Goal: Check status: Check status

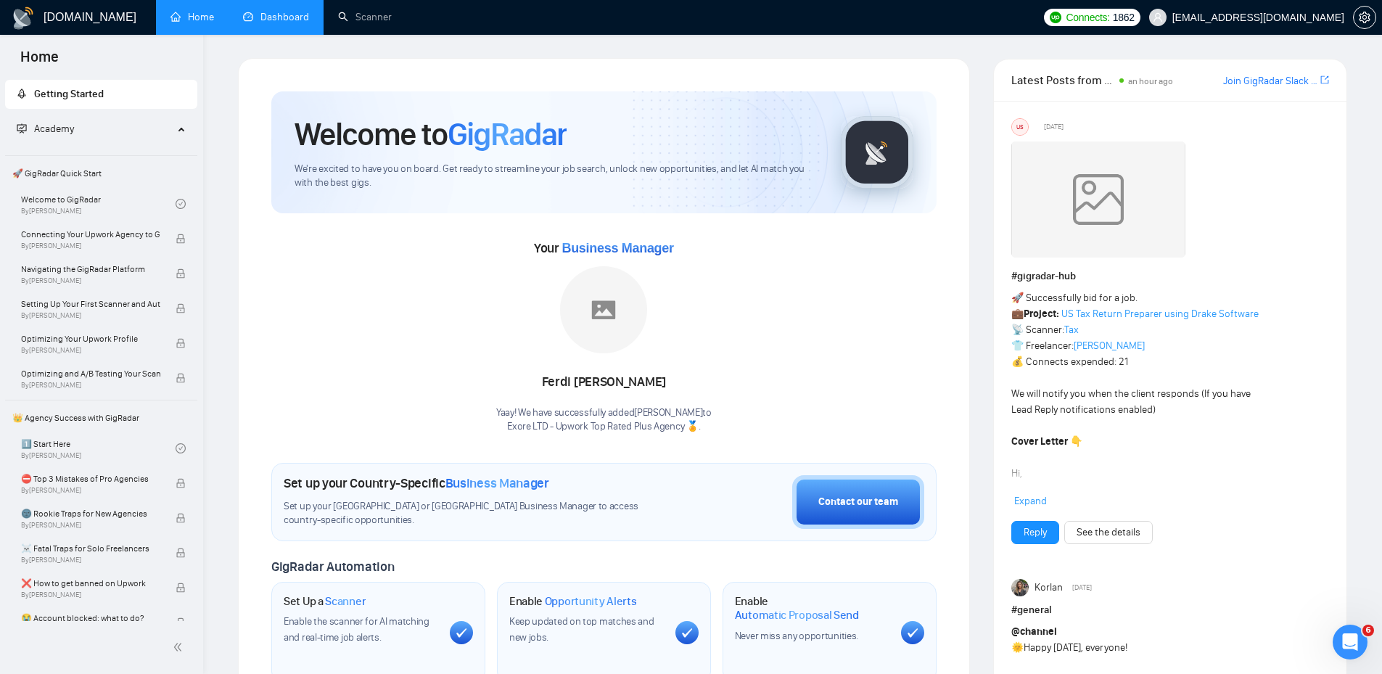
click at [256, 14] on link "Dashboard" at bounding box center [276, 17] width 66 height 12
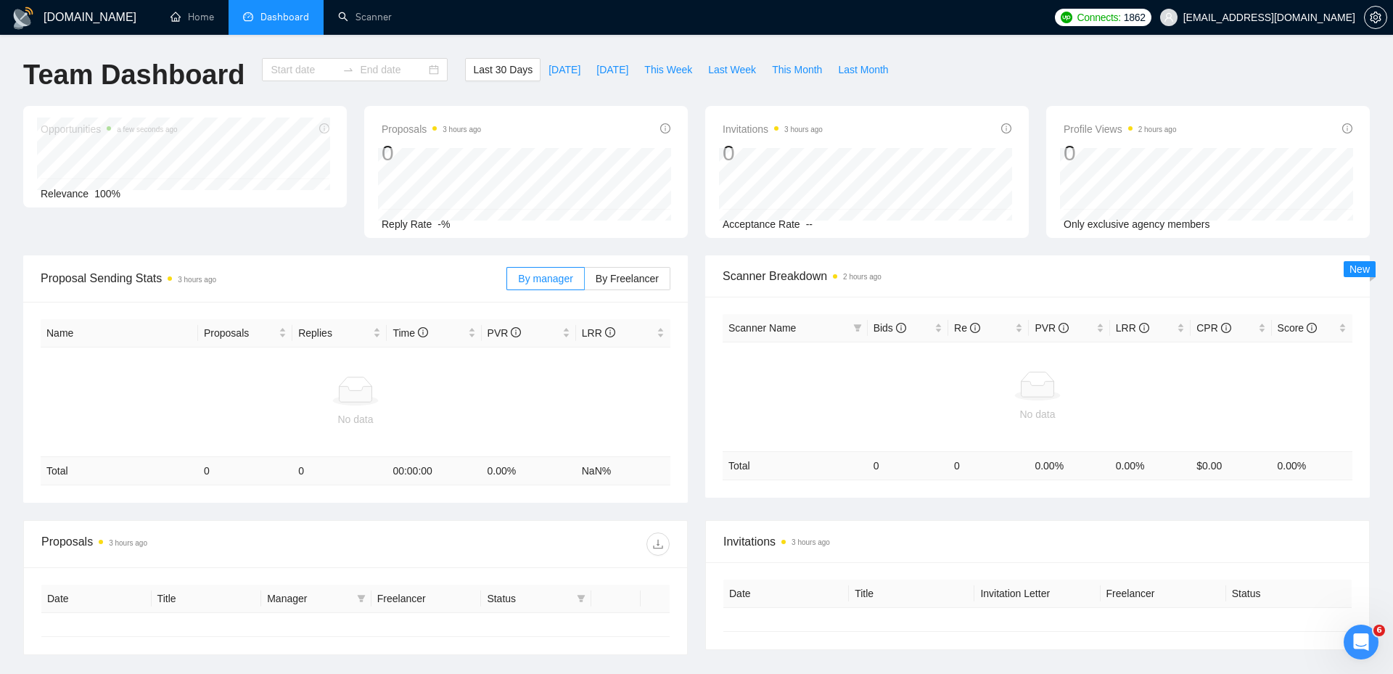
type input "[DATE]"
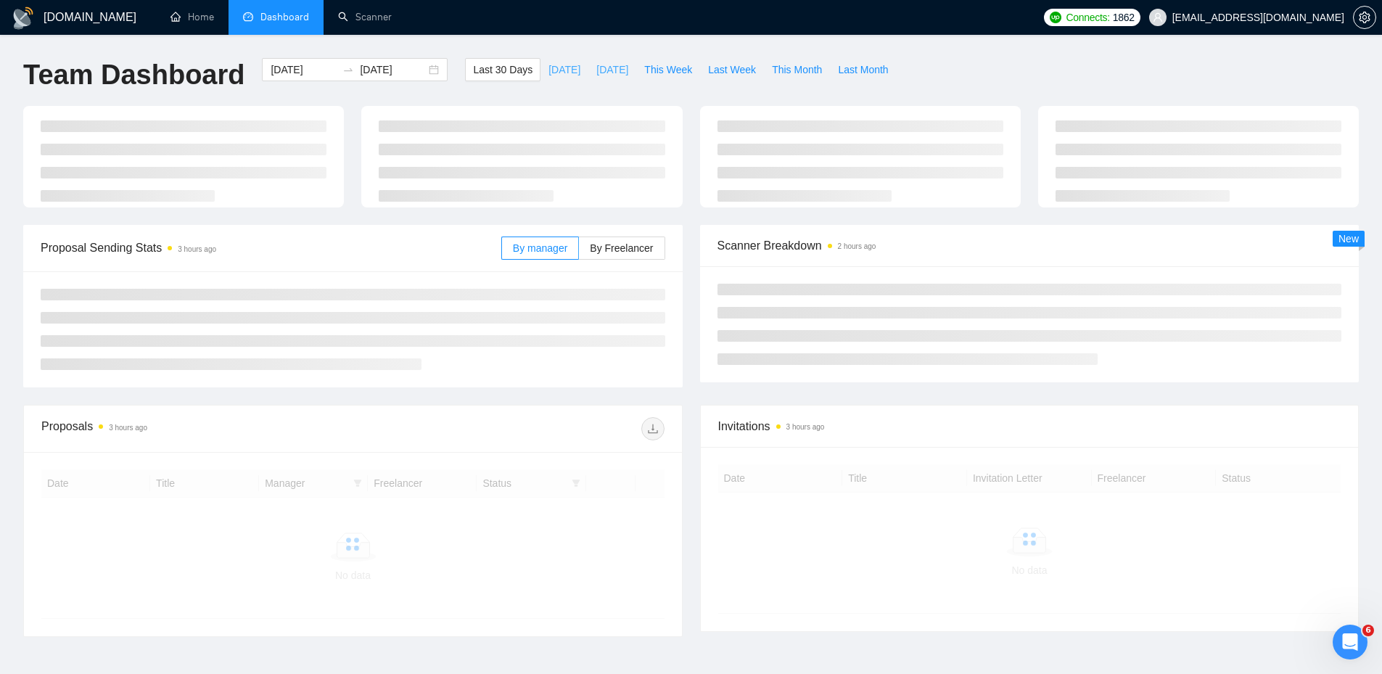
click at [566, 60] on button "[DATE]" at bounding box center [564, 69] width 48 height 23
click at [596, 66] on span "[DATE]" at bounding box center [612, 70] width 32 height 16
type input "[DATE]"
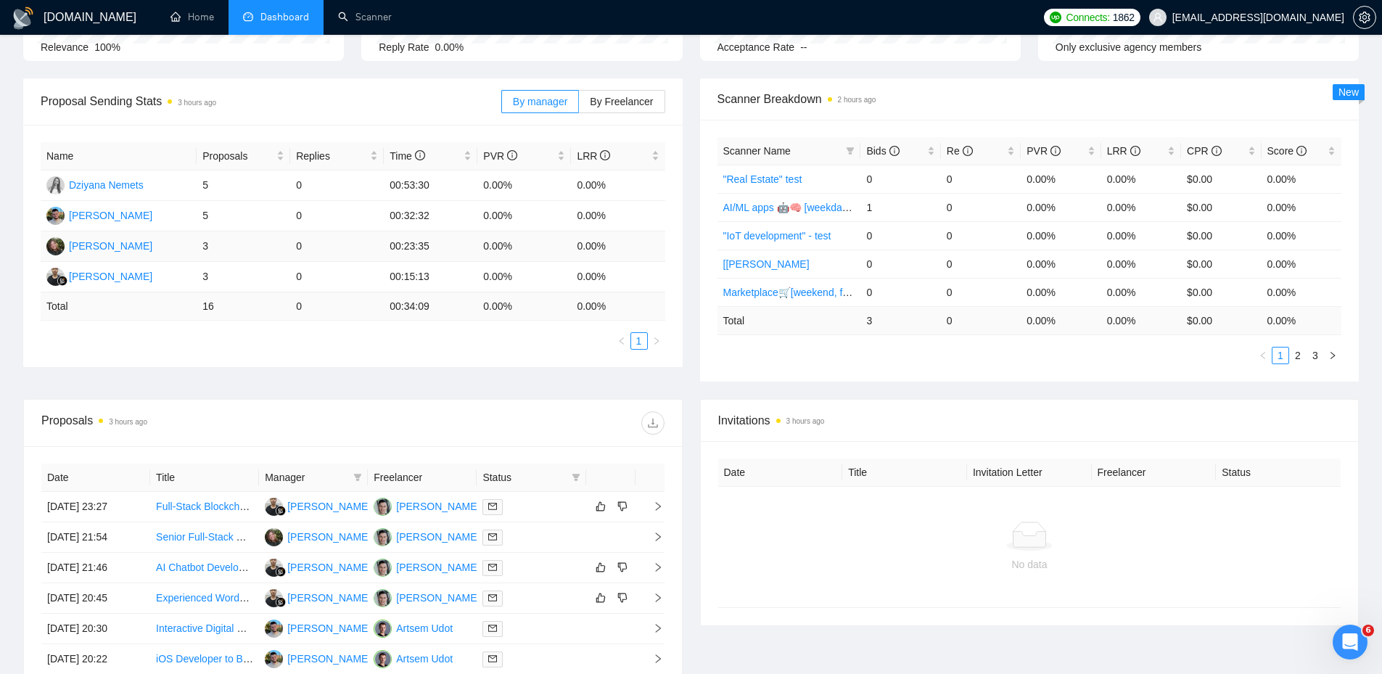
scroll to position [363, 0]
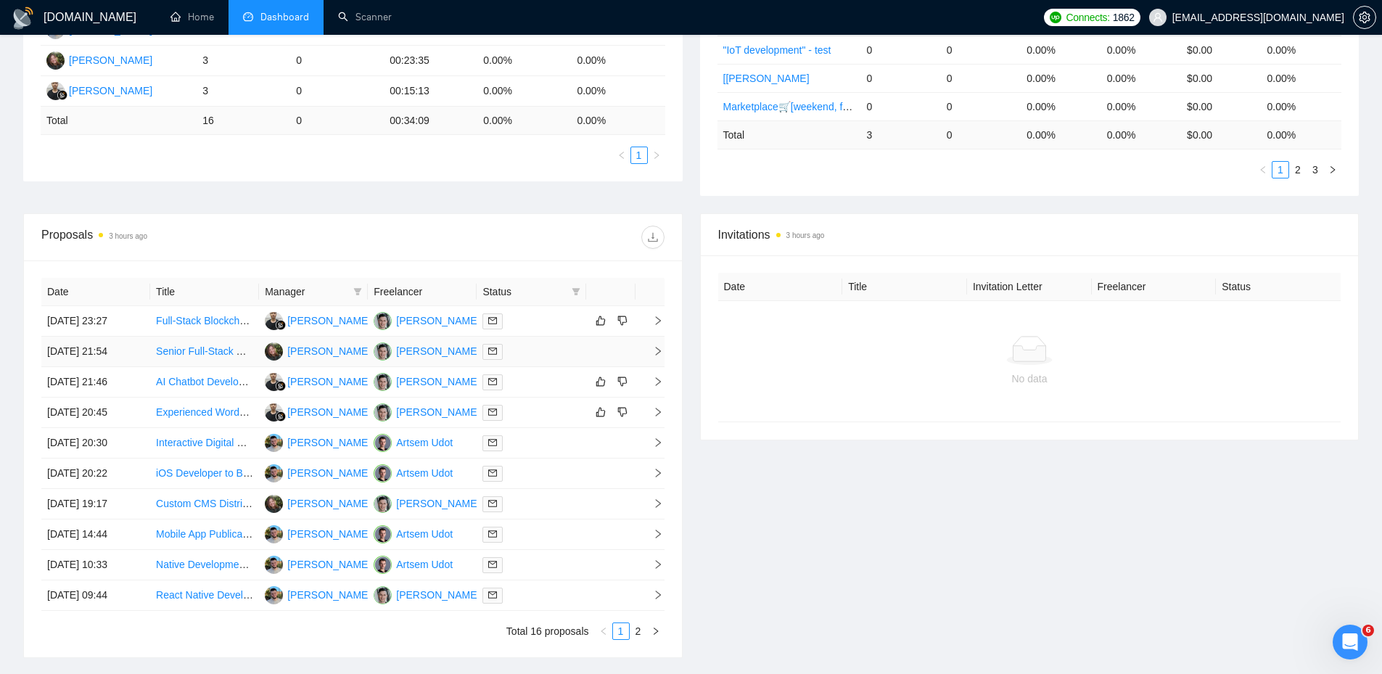
click at [563, 350] on div at bounding box center [530, 351] width 97 height 17
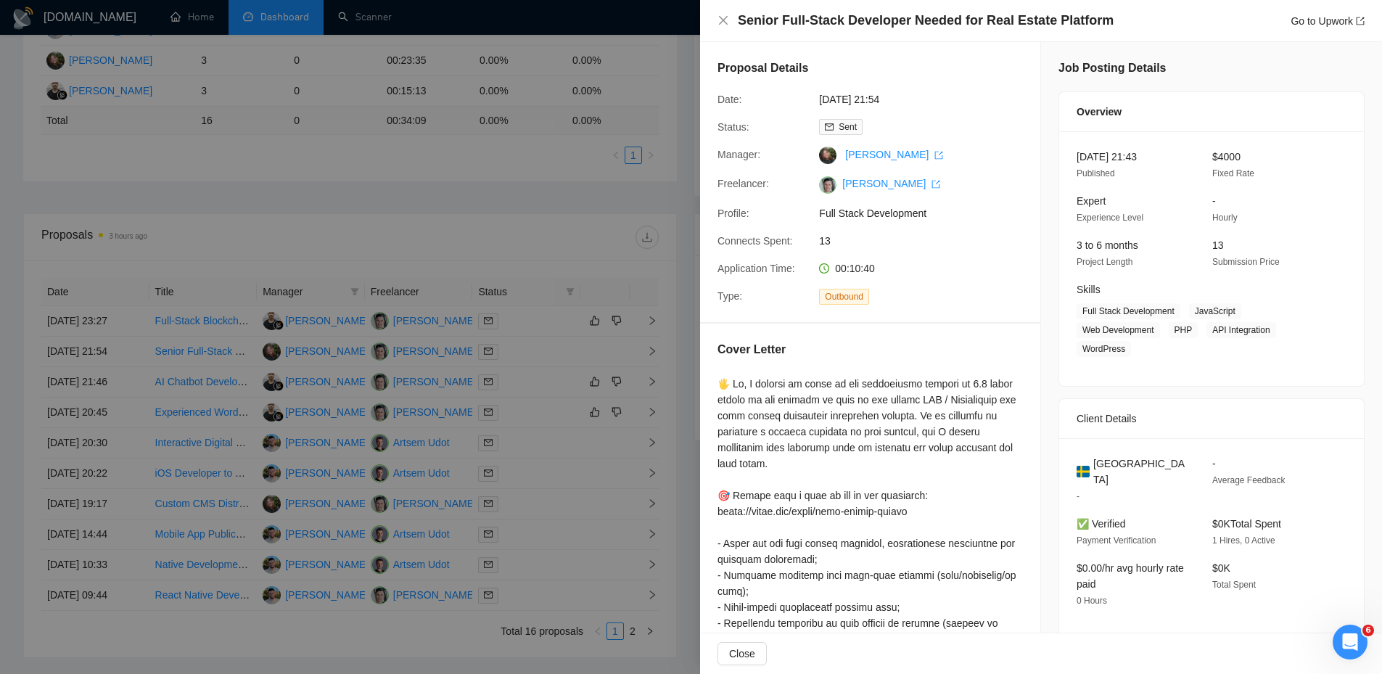
click at [556, 352] on div at bounding box center [691, 337] width 1382 height 674
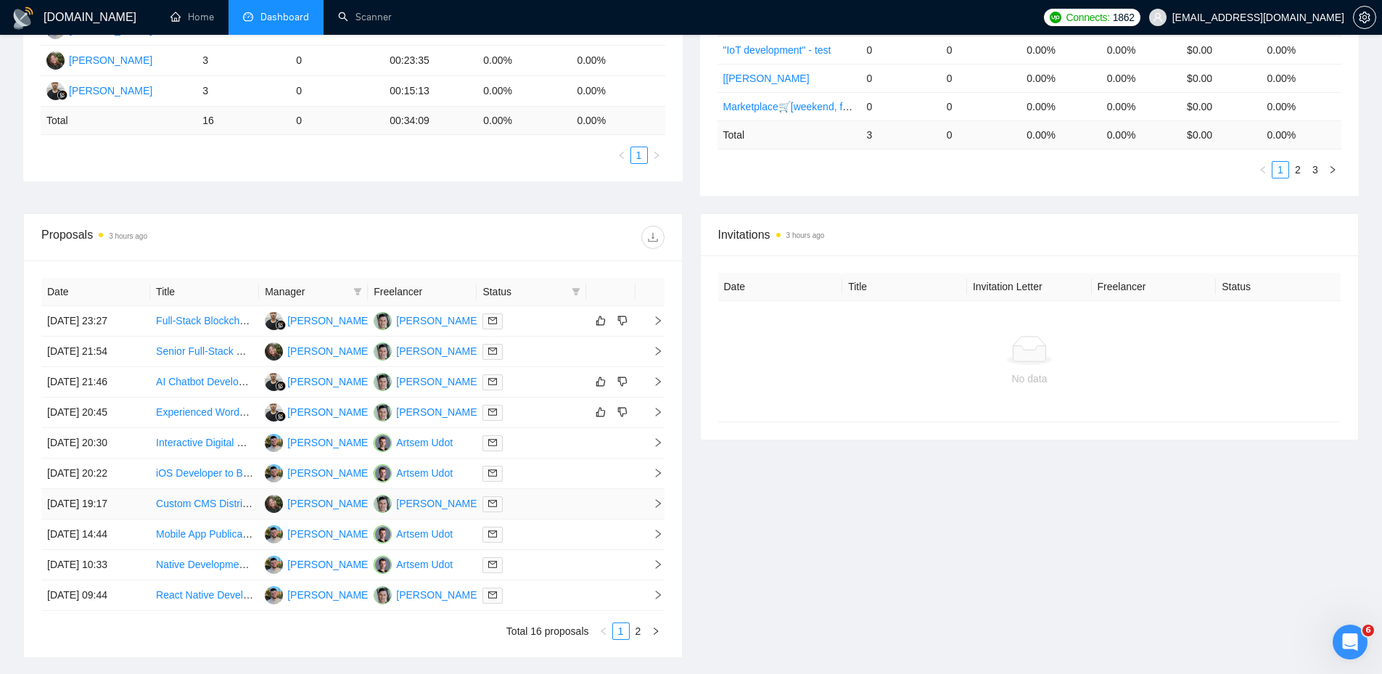
click at [544, 511] on div at bounding box center [530, 503] width 97 height 17
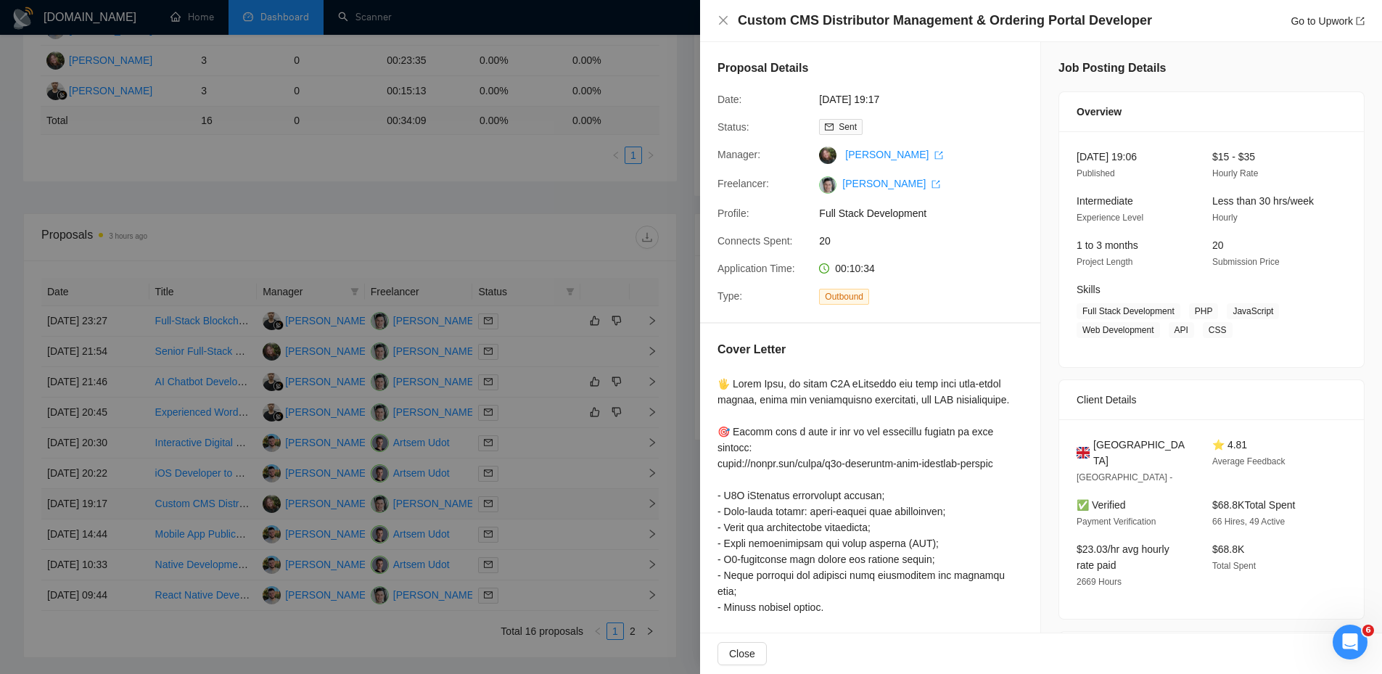
click at [544, 511] on div at bounding box center [691, 337] width 1382 height 674
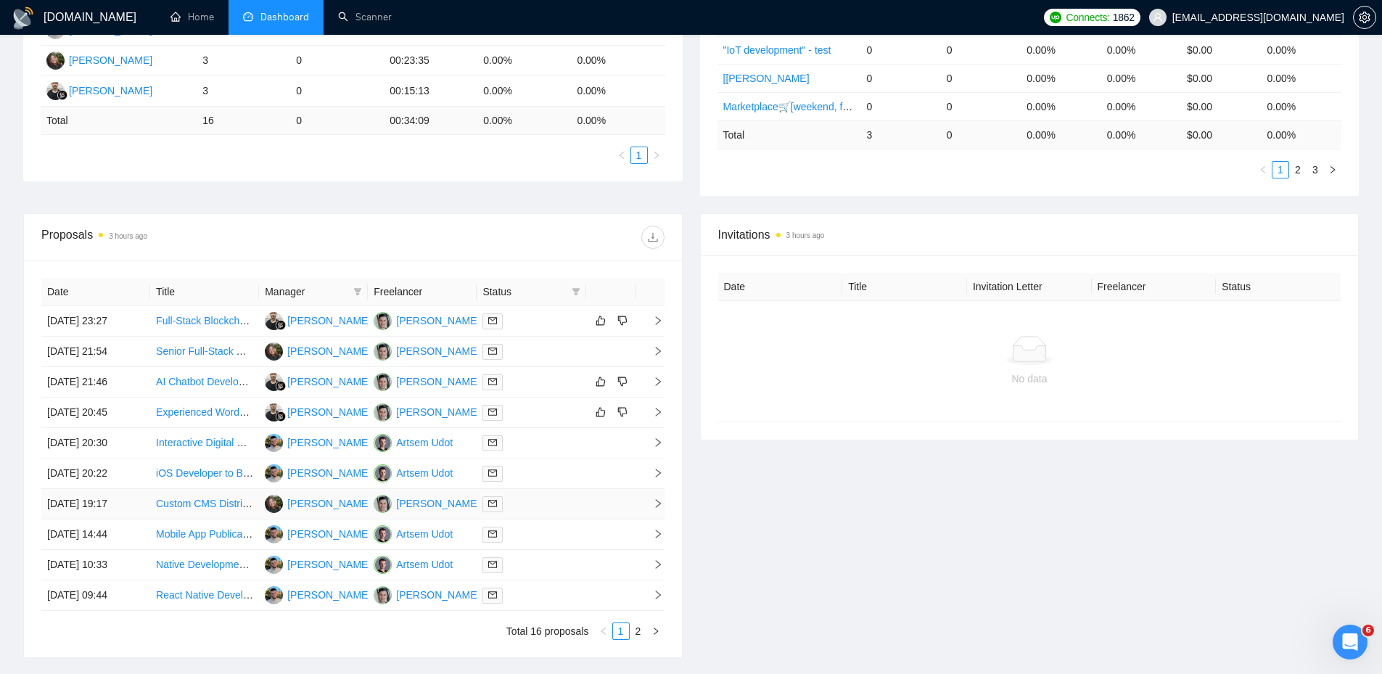
click at [544, 511] on div at bounding box center [530, 503] width 97 height 17
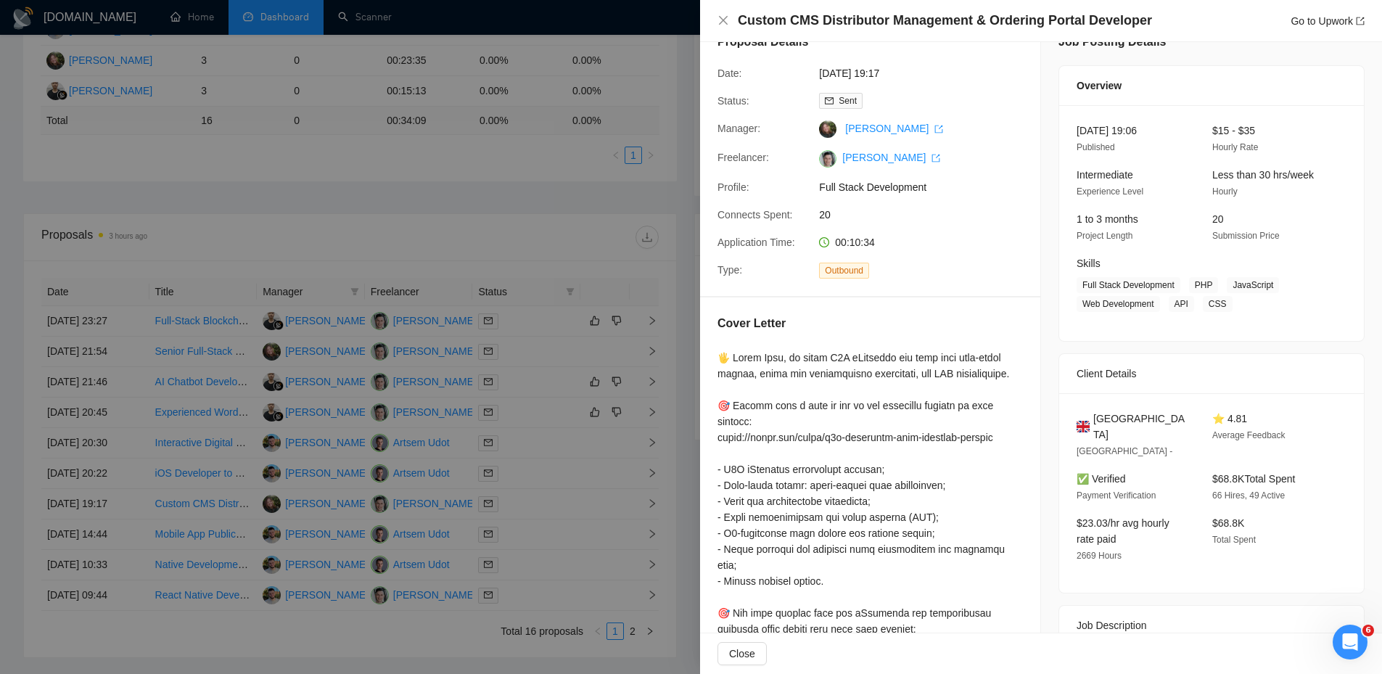
scroll to position [0, 0]
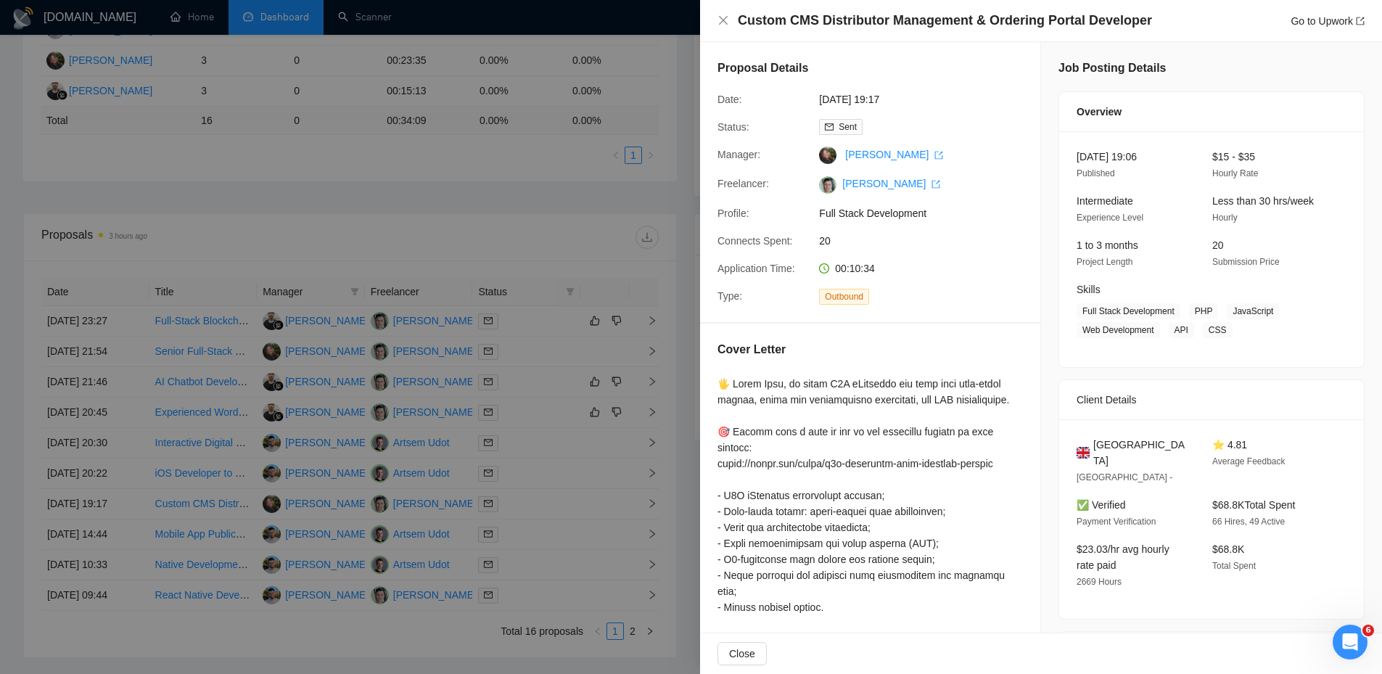
click at [539, 305] on div at bounding box center [691, 337] width 1382 height 674
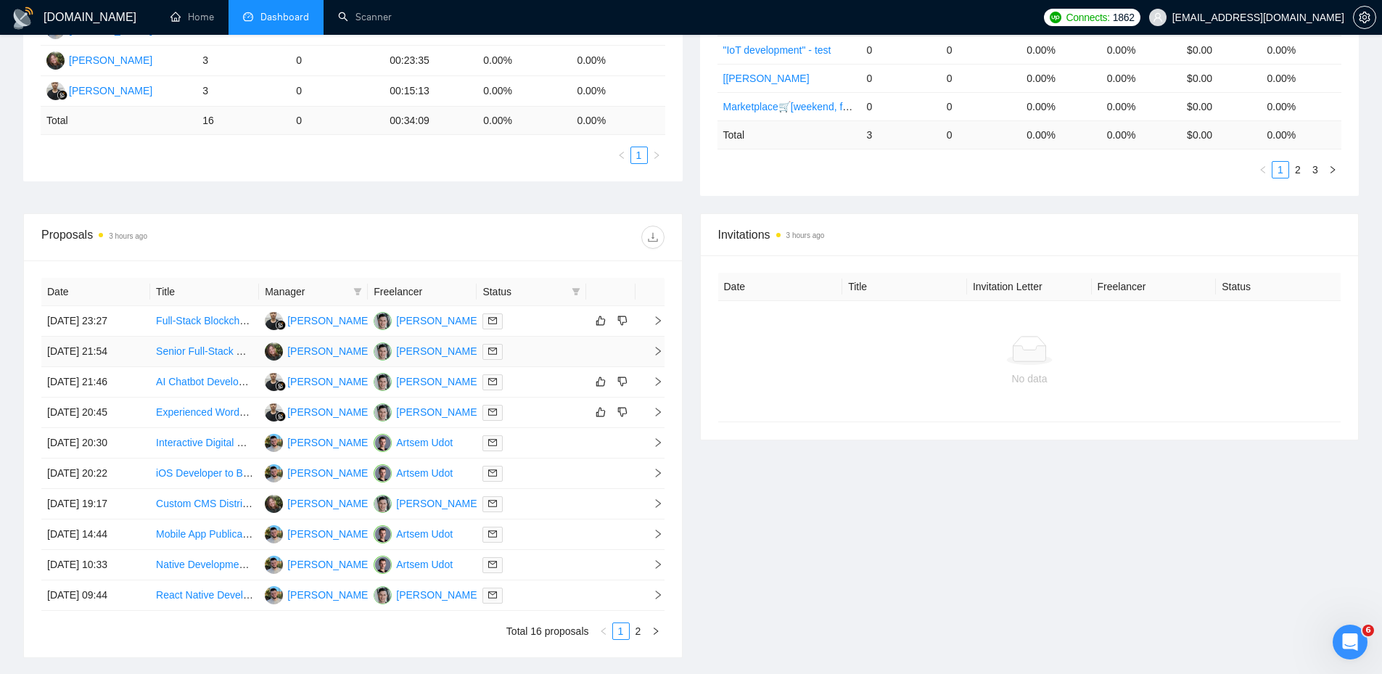
click at [540, 351] on div at bounding box center [530, 351] width 97 height 17
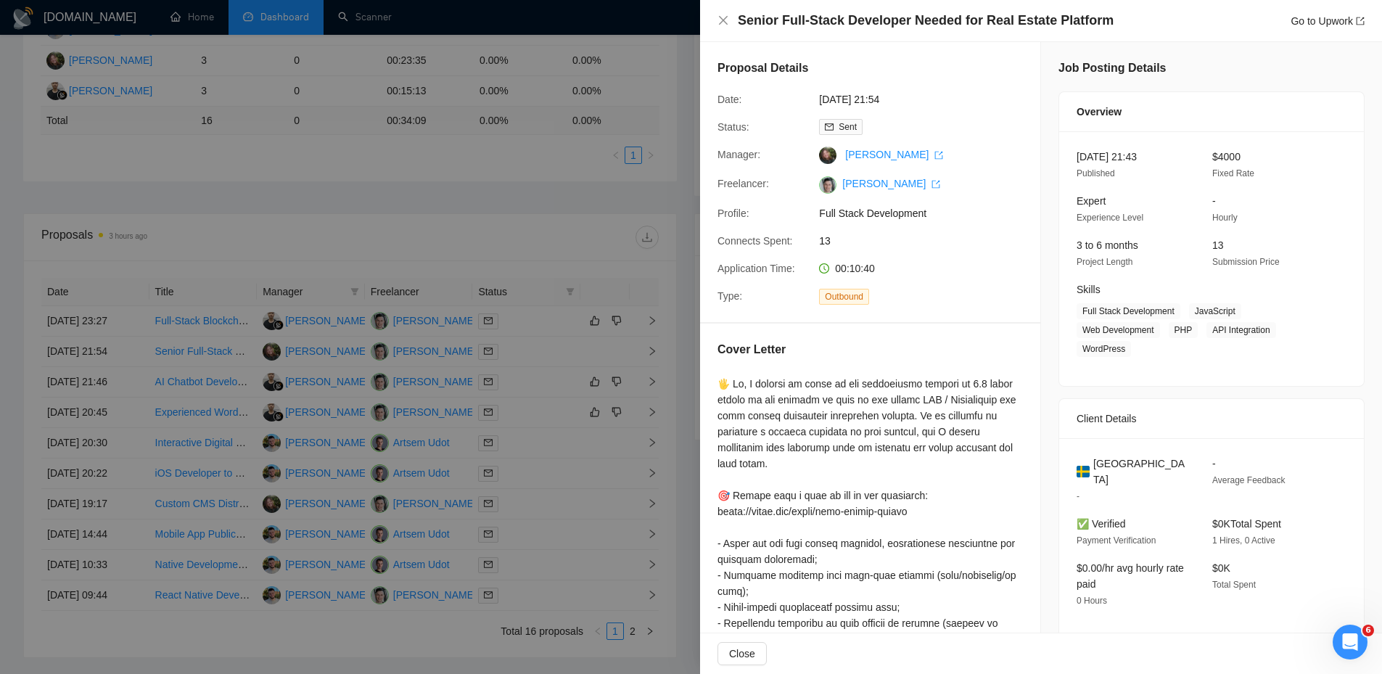
click at [444, 167] on div at bounding box center [691, 337] width 1382 height 674
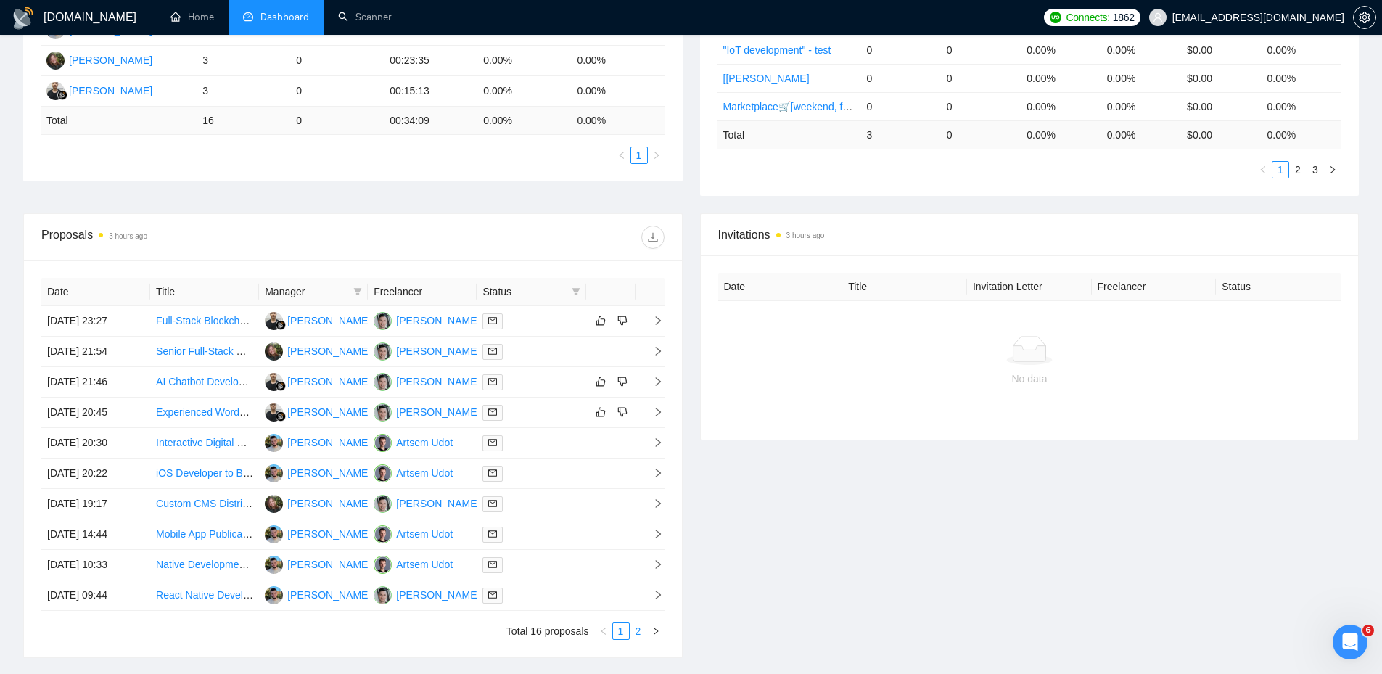
click at [640, 632] on link "2" at bounding box center [638, 631] width 16 height 16
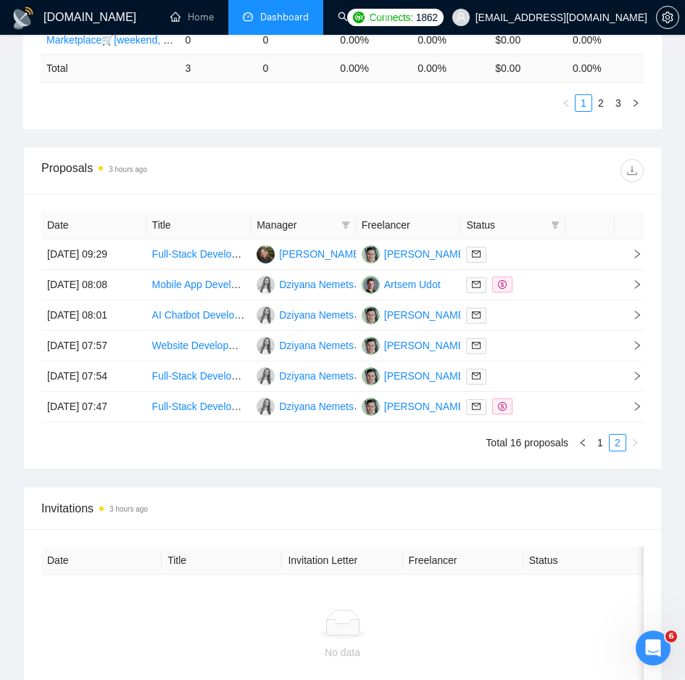
scroll to position [934, 0]
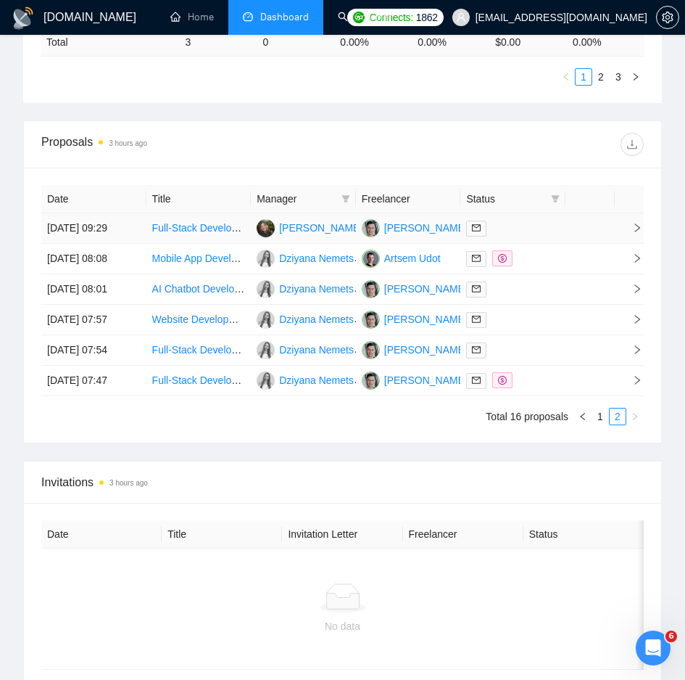
click at [537, 233] on div at bounding box center [513, 228] width 94 height 17
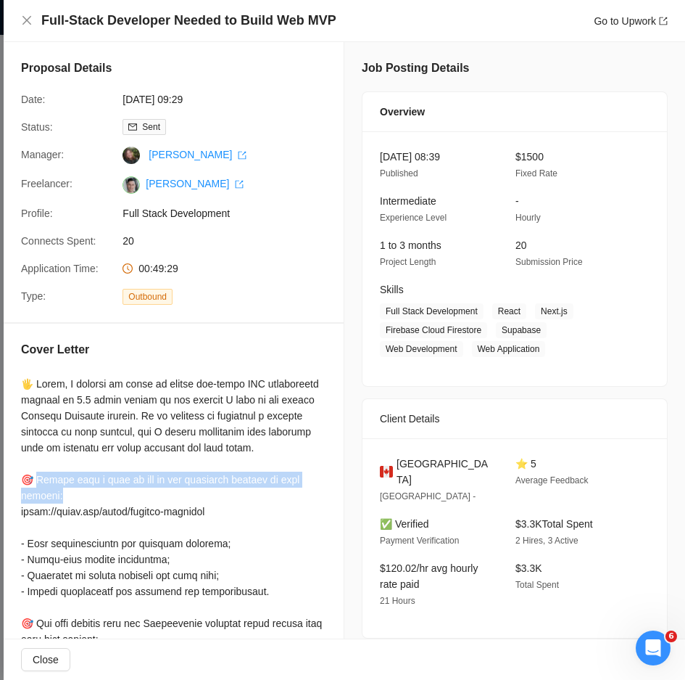
drag, startPoint x: 61, startPoint y: 495, endPoint x: 39, endPoint y: 479, distance: 27.4
click at [39, 479] on div at bounding box center [173, 655] width 305 height 558
copy div "ease take a look at one of the platforms similar to your project: h"
